Goal: Transaction & Acquisition: Purchase product/service

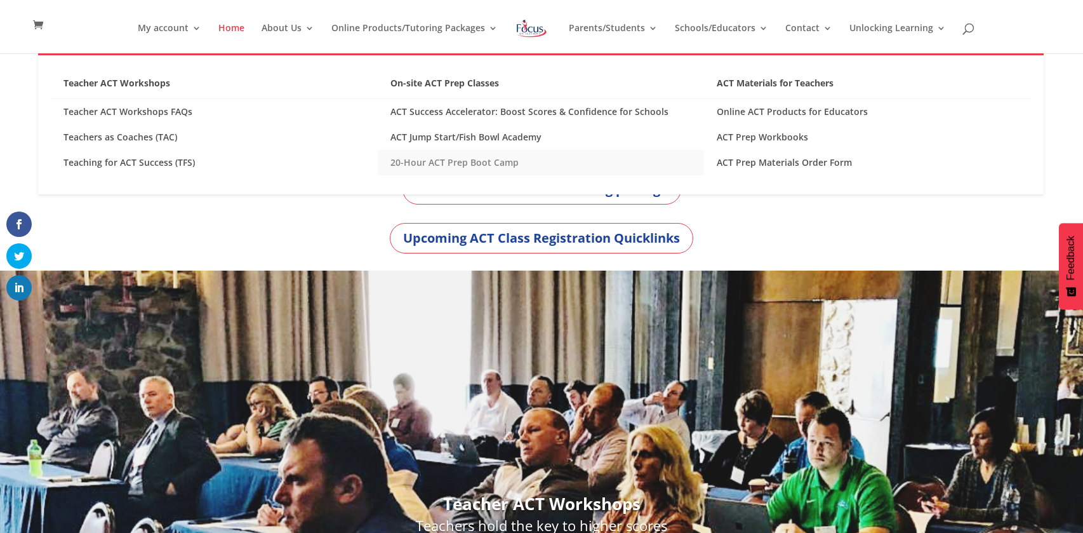
click at [502, 165] on link "20-Hour ACT Prep Boot Camp" at bounding box center [541, 162] width 327 height 25
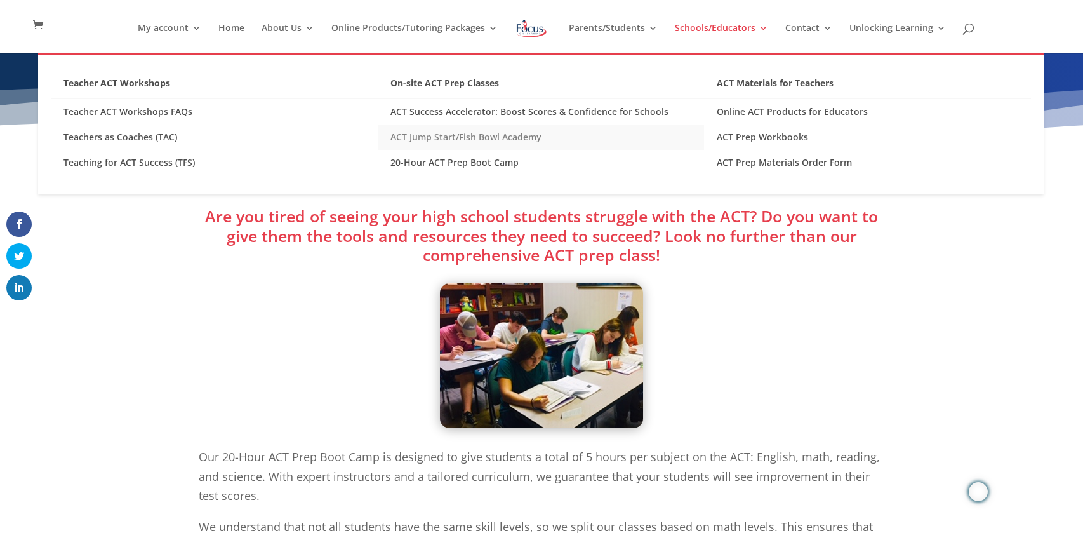
click at [495, 139] on link "ACT Jump Start/Fish Bowl Academy" at bounding box center [541, 136] width 327 height 25
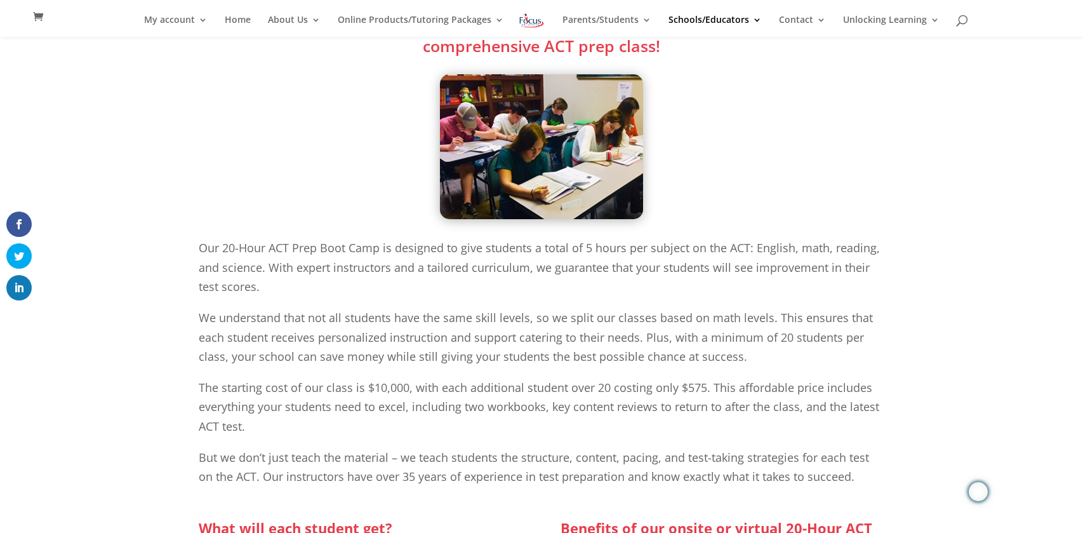
scroll to position [215, 0]
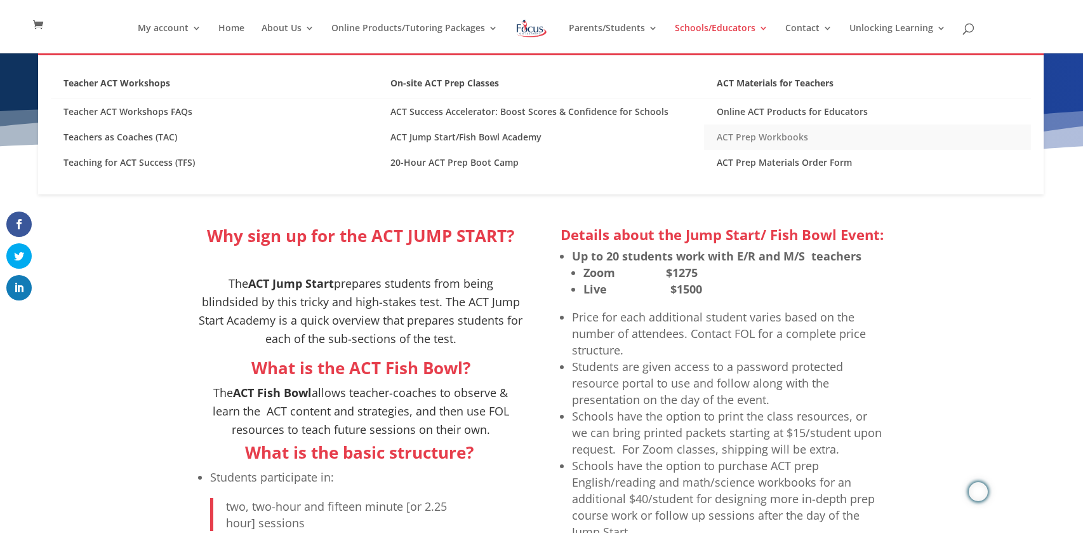
click at [787, 141] on link "ACT Prep Workbooks" at bounding box center [867, 136] width 327 height 25
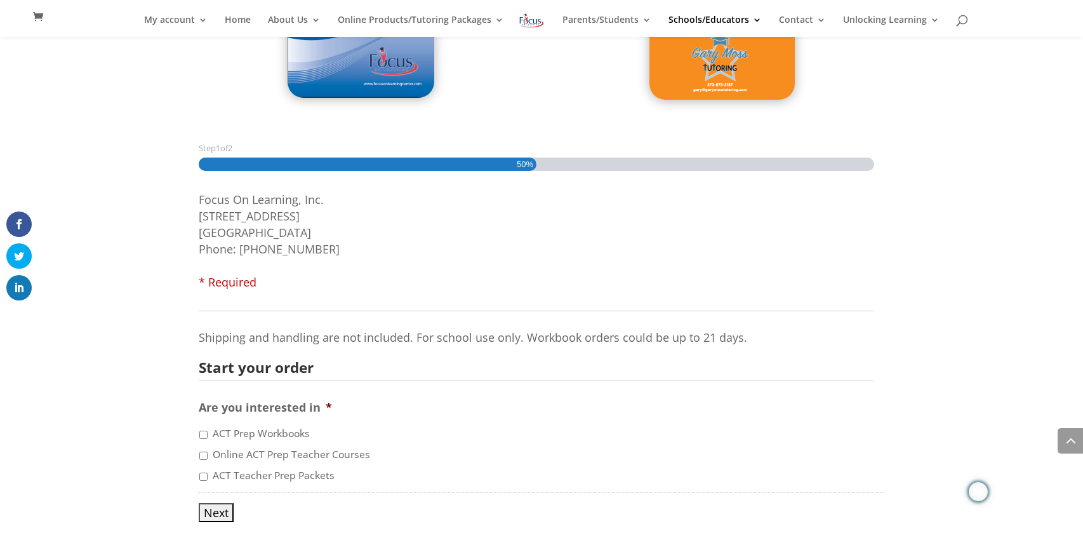
scroll to position [715, 0]
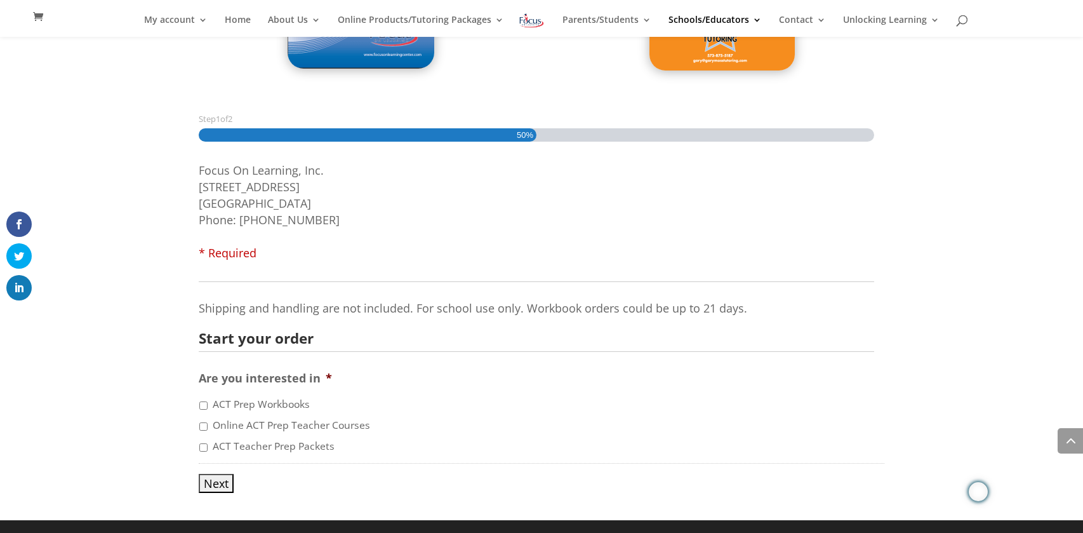
click at [293, 402] on label "ACT Prep Workbooks" at bounding box center [261, 404] width 97 height 15
click at [208, 402] on input "ACT Prep Workbooks" at bounding box center [203, 405] width 8 height 8
checkbox input "true"
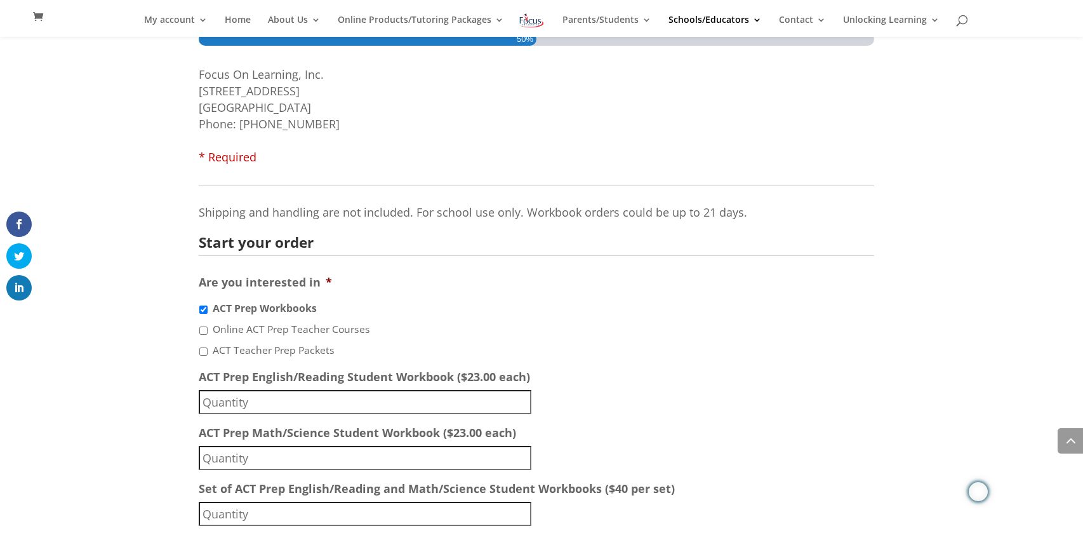
scroll to position [884, 0]
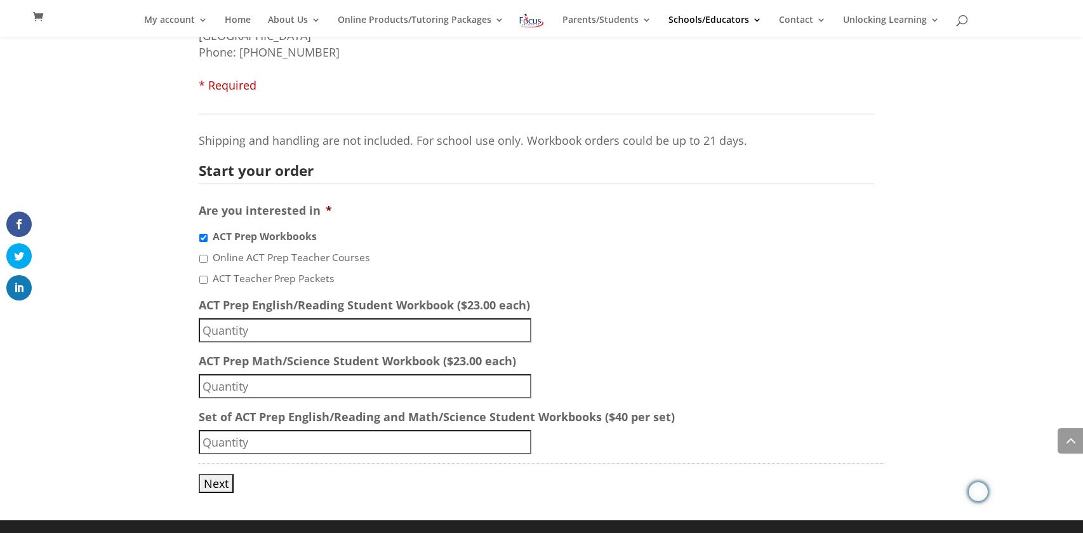
click at [284, 324] on input "ACT Prep English/Reading Student Workbook ($23.00 each)" at bounding box center [365, 330] width 333 height 24
click at [236, 430] on input "Set of ACT Prep English/Reading and Math/Science Student Workbooks ($40 per set)" at bounding box center [365, 442] width 333 height 24
type input "14"
click at [234, 385] on input "ACT Prep Math/Science Student Workbook ($23.00 each)" at bounding box center [365, 386] width 333 height 24
type input "2"
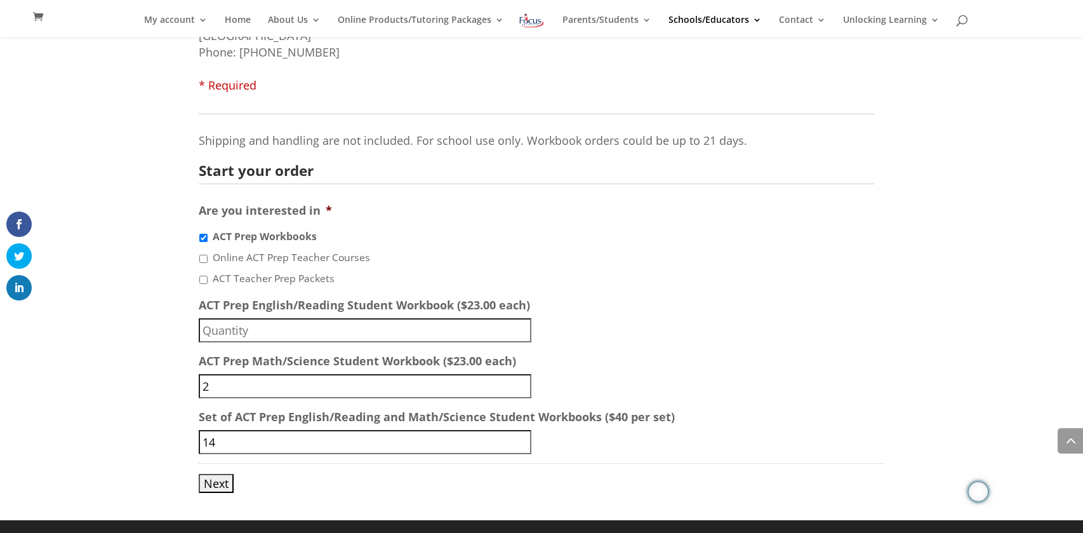
click at [220, 484] on input "Next" at bounding box center [216, 483] width 35 height 19
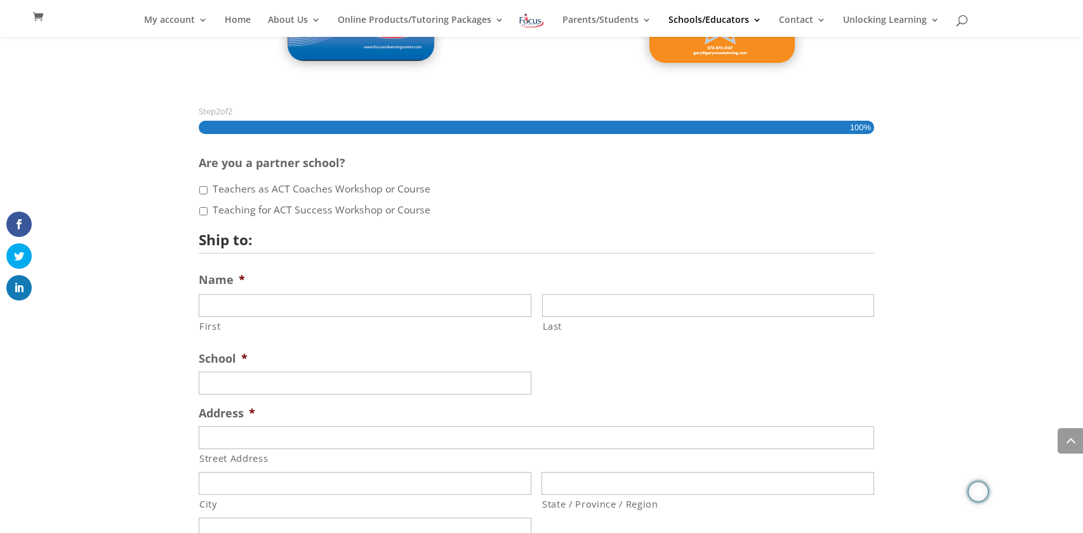
scroll to position [715, 0]
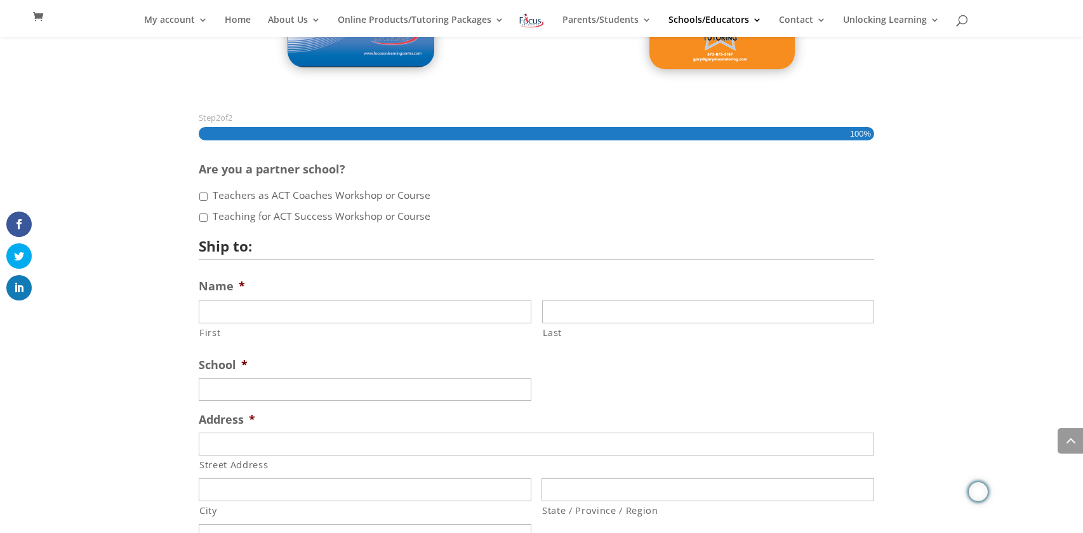
click at [333, 199] on label "Teachers as ACT Coaches Workshop or Course" at bounding box center [322, 195] width 218 height 15
click at [208, 199] on input "Teachers as ACT Coaches Workshop or Course" at bounding box center [203, 196] width 8 height 8
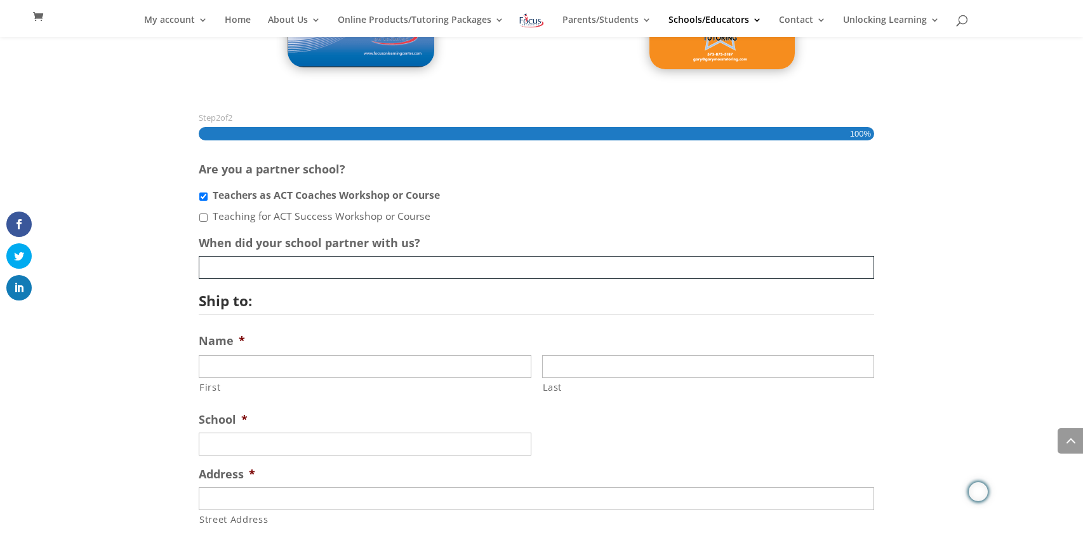
click at [372, 270] on input "When did your school partner with us?" at bounding box center [536, 267] width 675 height 23
click at [358, 270] on input "When did your school partner with us?" at bounding box center [536, 267] width 675 height 23
click at [208, 196] on li "Teachers as ACT Coaches Workshop or Course" at bounding box center [542, 195] width 686 height 16
click at [204, 196] on input "Teachers as ACT Coaches Workshop or Course" at bounding box center [203, 196] width 8 height 8
checkbox input "false"
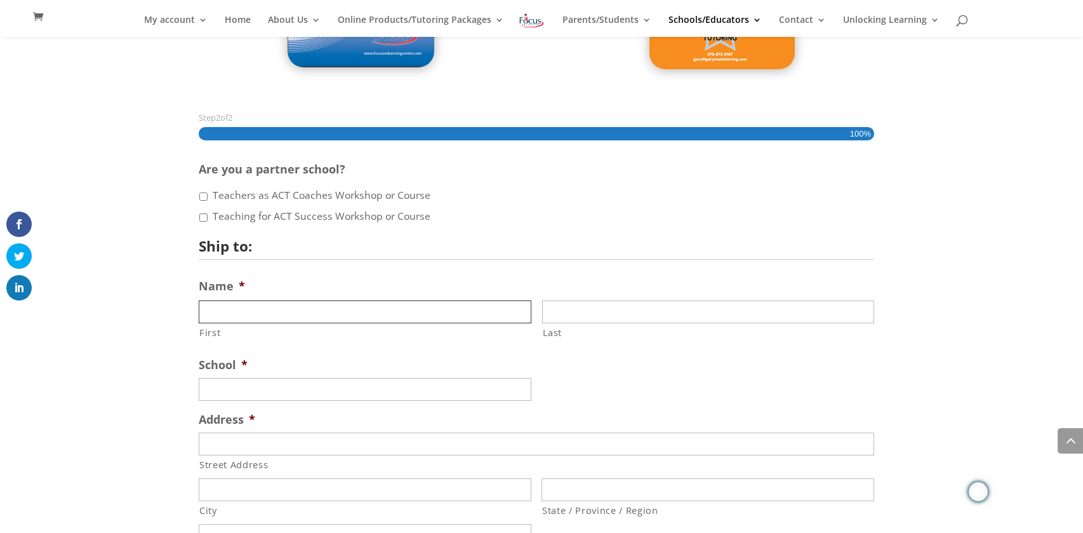
click at [303, 303] on input "First" at bounding box center [365, 311] width 333 height 23
type input "Amy"
type input "Kuebler"
type input "California High School"
type input "1501 West Buchanan"
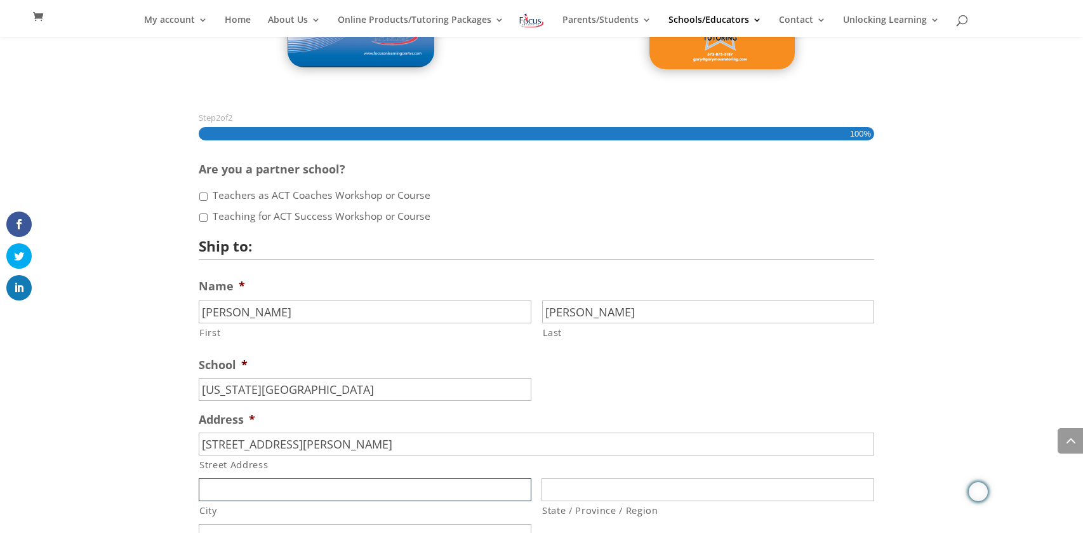
type input "California"
type input "Missouri"
type input "65018"
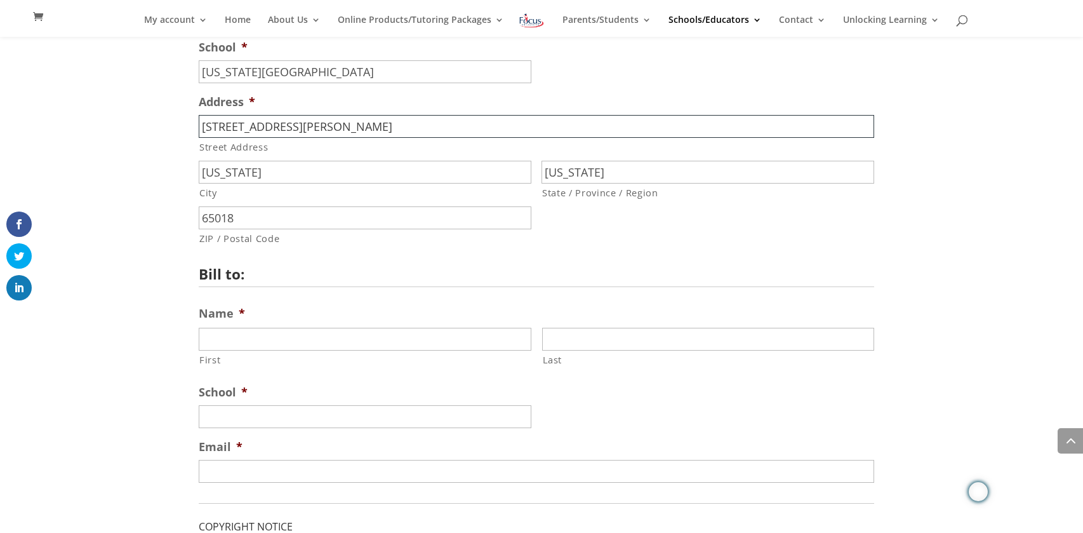
scroll to position [1035, 0]
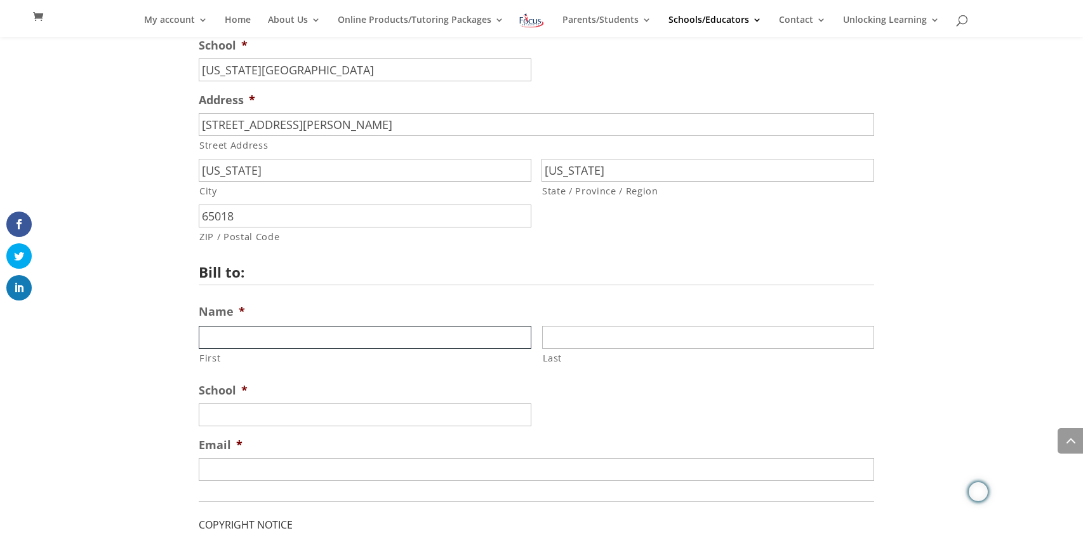
click at [315, 336] on input "First" at bounding box center [365, 337] width 333 height 23
drag, startPoint x: 491, startPoint y: 343, endPoint x: 201, endPoint y: 345, distance: 290.1
click at [201, 345] on input "Reorganized School District No. 1 of Moniteau County" at bounding box center [365, 337] width 333 height 23
type input "Reorganized School District No. 1 of Moniteau County"
click at [217, 408] on input "School *" at bounding box center [365, 414] width 333 height 23
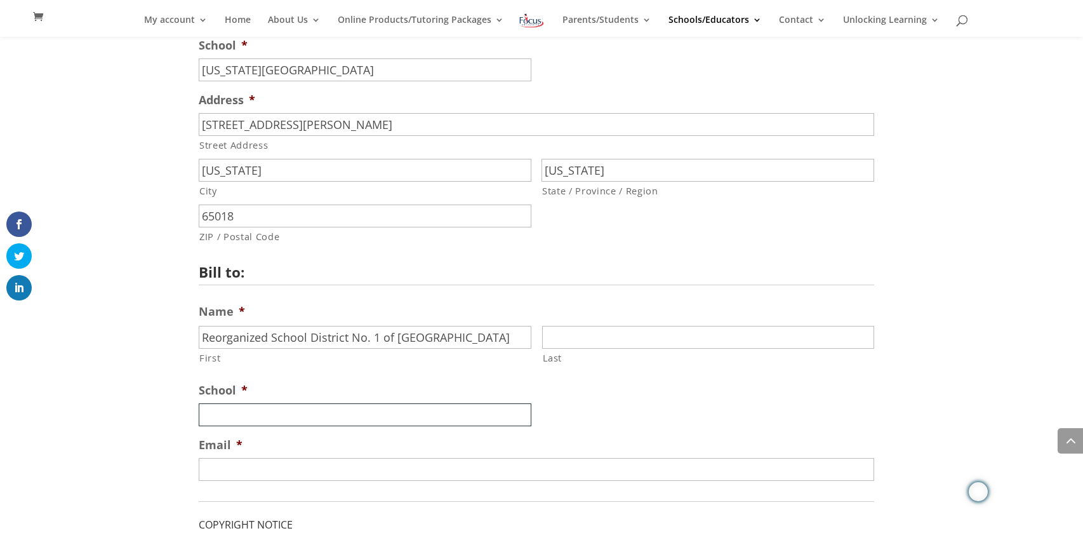
paste input "Reorganized School District No. 1 of Moniteau County"
type input "Reorganized School District No. 1 of Moniteau County"
click at [333, 340] on input "Reorganized School District No. 1 of Moniteau County" at bounding box center [365, 337] width 333 height 23
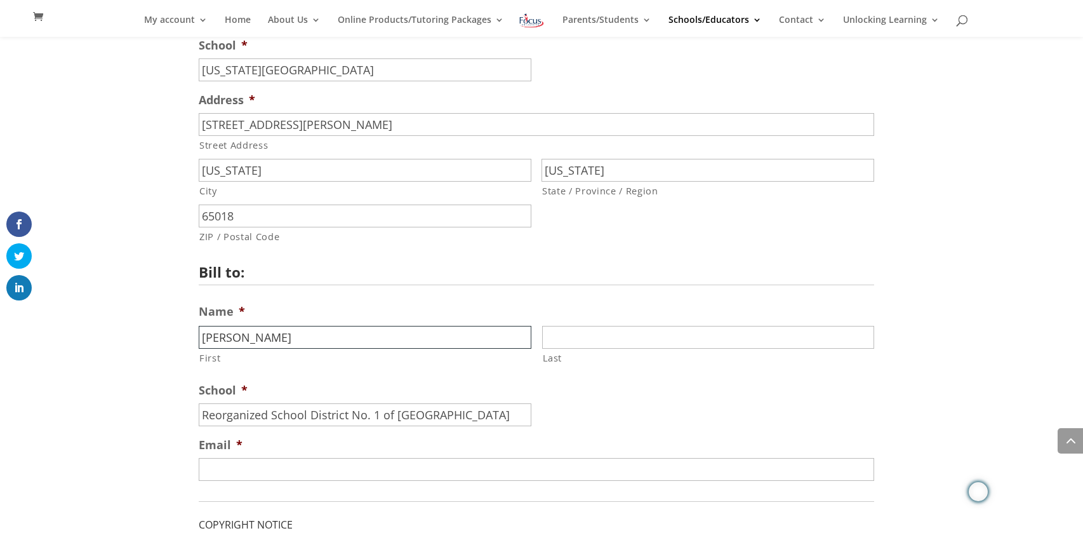
type input "Amy"
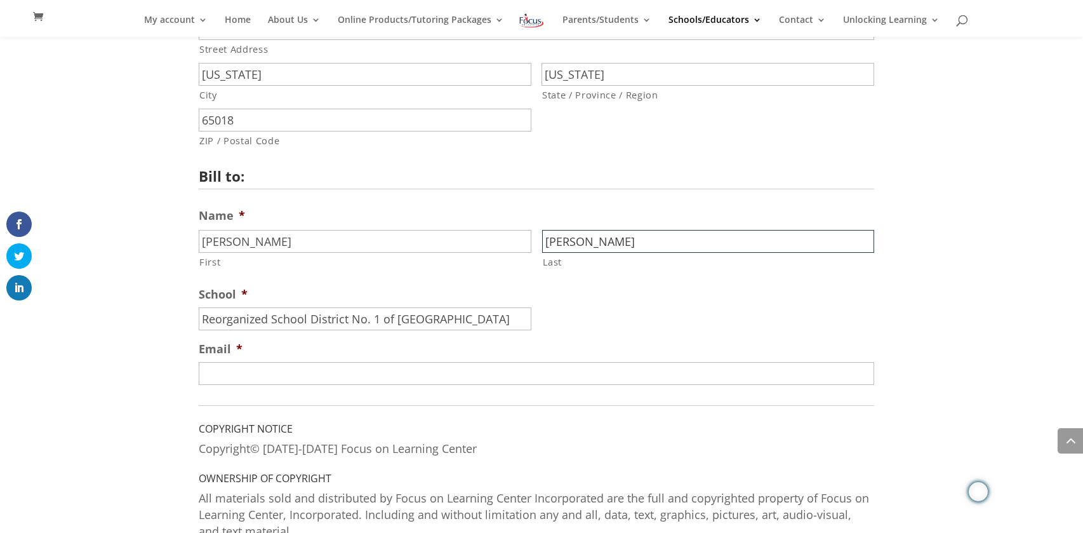
scroll to position [1131, 0]
click at [366, 378] on input "Email *" at bounding box center [536, 372] width 675 height 23
click at [361, 243] on input "Amy" at bounding box center [365, 240] width 333 height 23
click at [598, 233] on input "Scroggins" at bounding box center [708, 240] width 333 height 23
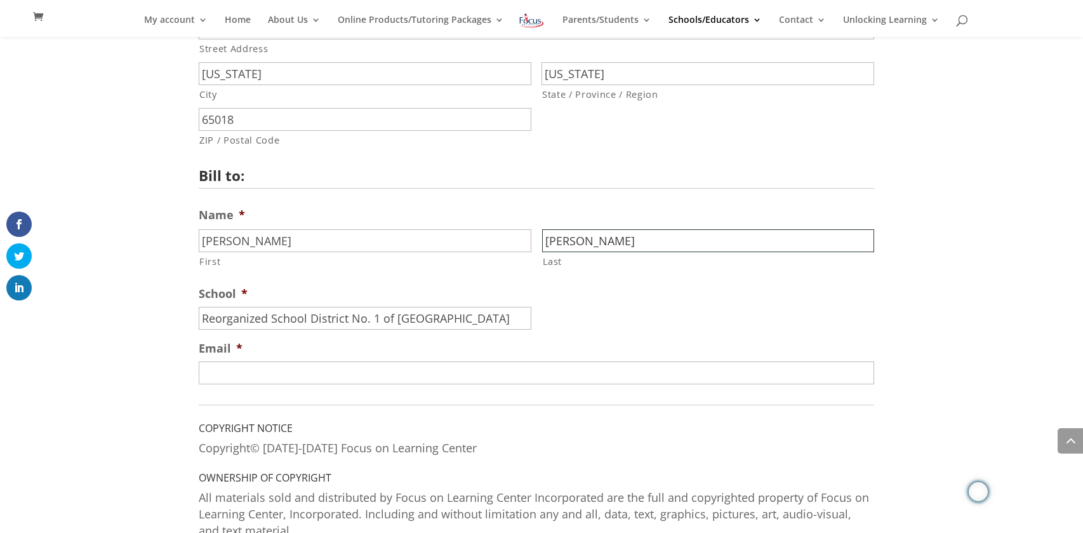
click at [598, 233] on input "Scroggins" at bounding box center [708, 240] width 333 height 23
type input "Kuebler"
click at [406, 384] on input "Email *" at bounding box center [536, 372] width 675 height 23
type input "Amy.kuebler@californiak12.org"
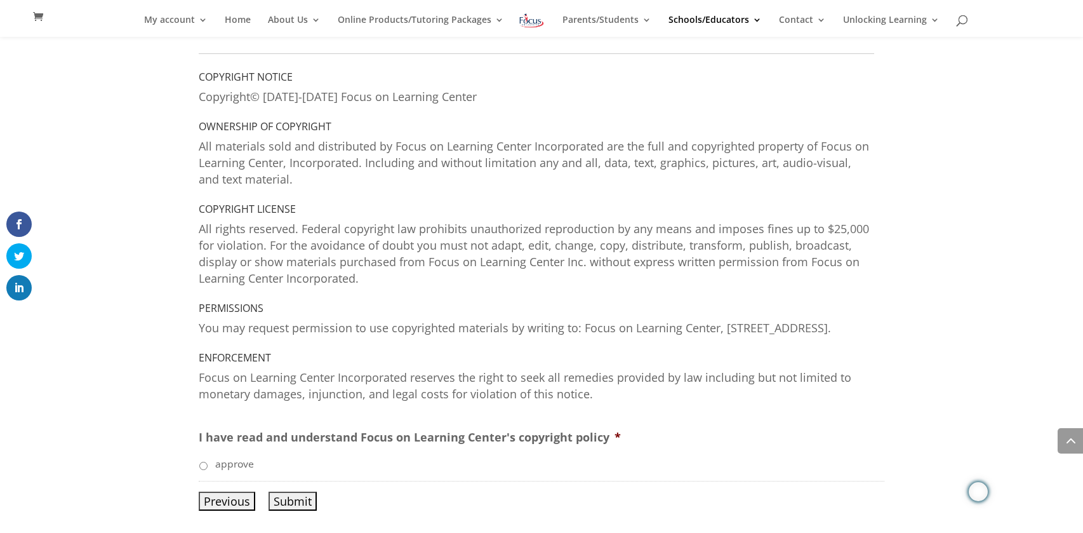
scroll to position [1498, 0]
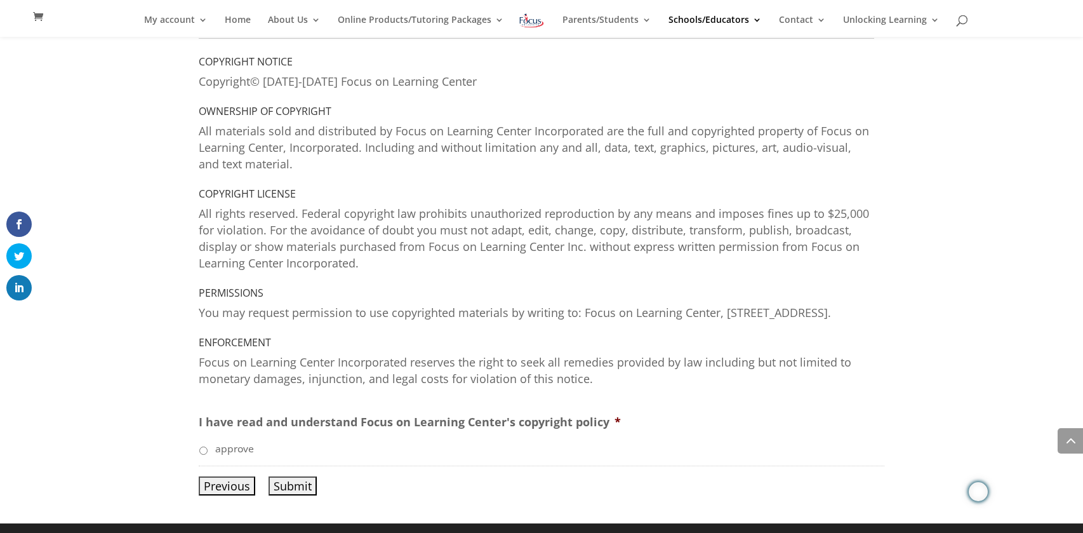
click at [204, 455] on input "approve" at bounding box center [203, 450] width 8 height 8
radio input "true"
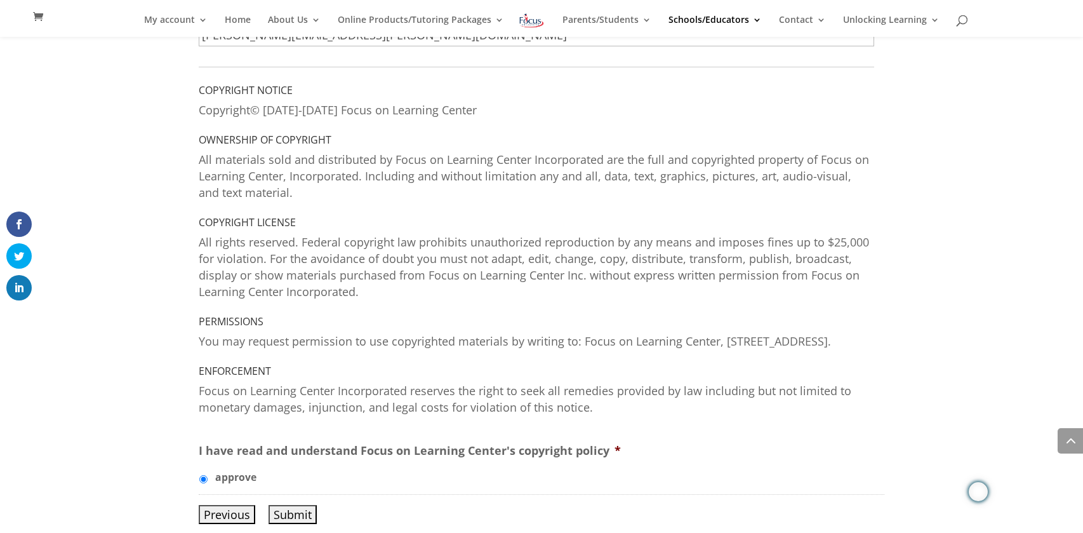
scroll to position [1521, 0]
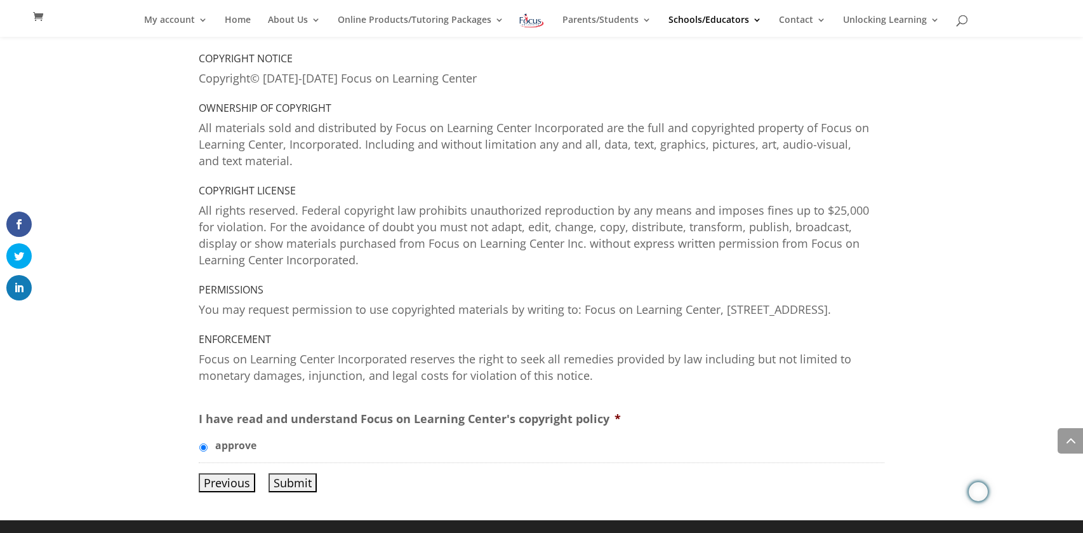
click at [303, 485] on input "Submit" at bounding box center [293, 482] width 48 height 19
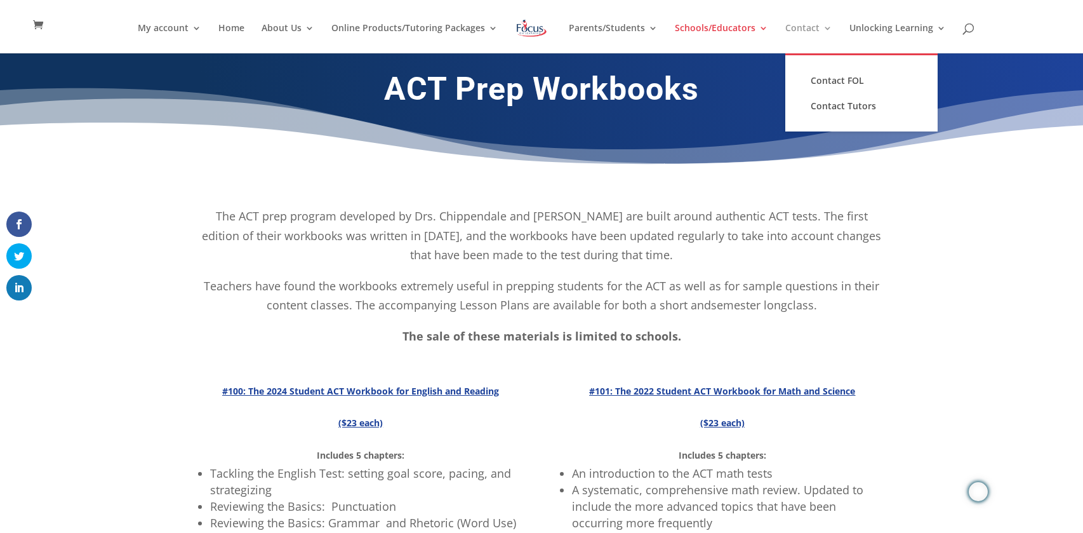
click at [818, 34] on link "Contact" at bounding box center [808, 38] width 47 height 30
click at [804, 40] on link "Contact" at bounding box center [808, 38] width 47 height 30
click at [820, 73] on link "Contact FOL" at bounding box center [861, 80] width 127 height 25
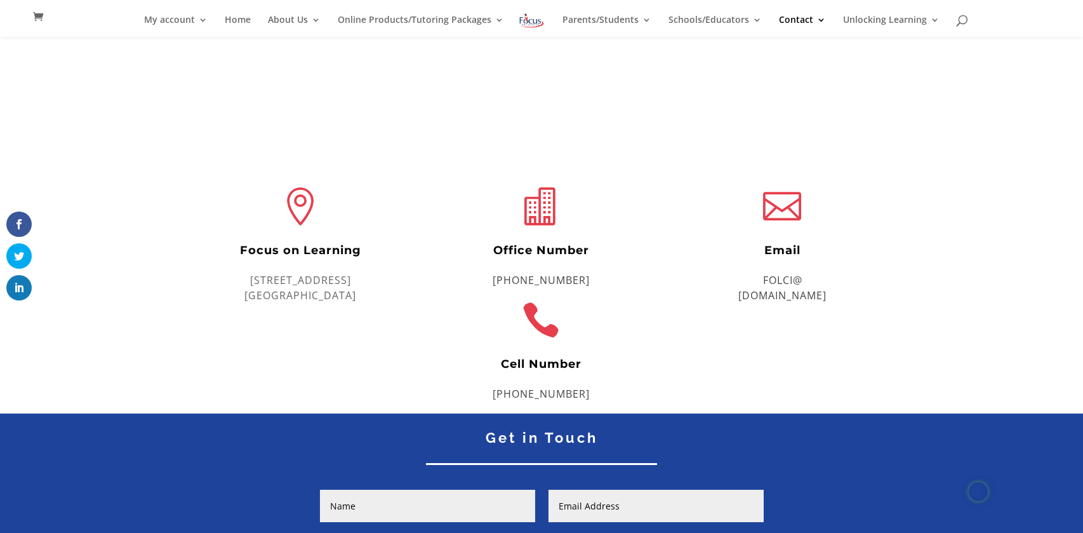
scroll to position [202, 0]
